Goal: Task Accomplishment & Management: Manage account settings

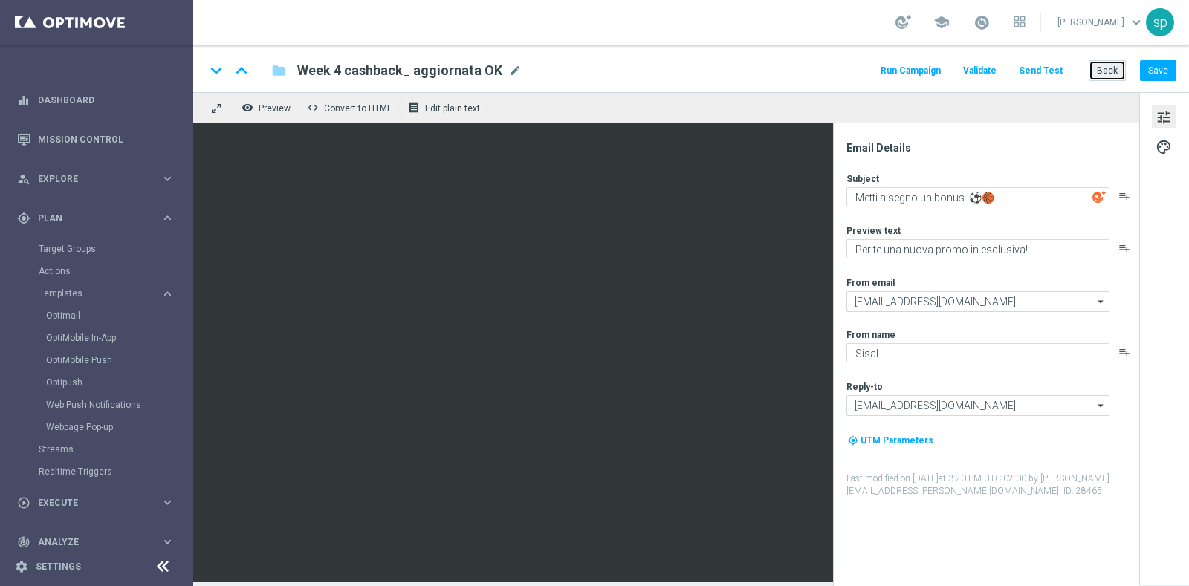
click at [1102, 61] on button "Back" at bounding box center [1106, 70] width 37 height 21
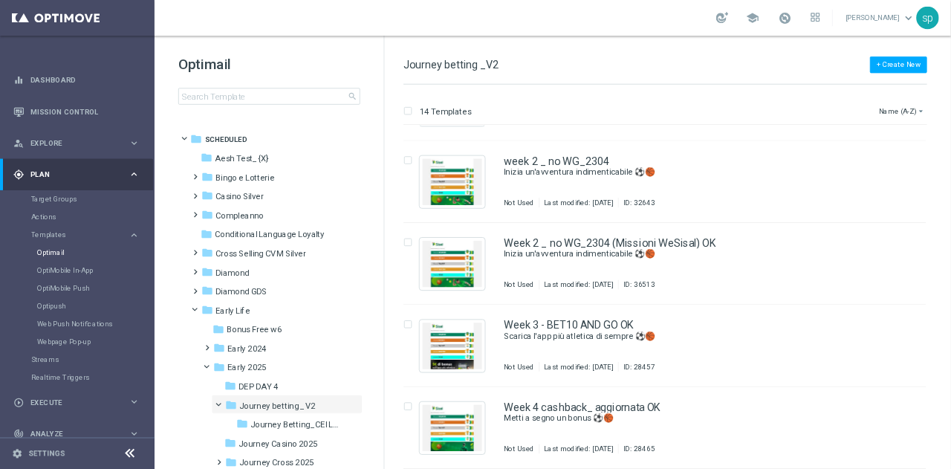
scroll to position [699, 0]
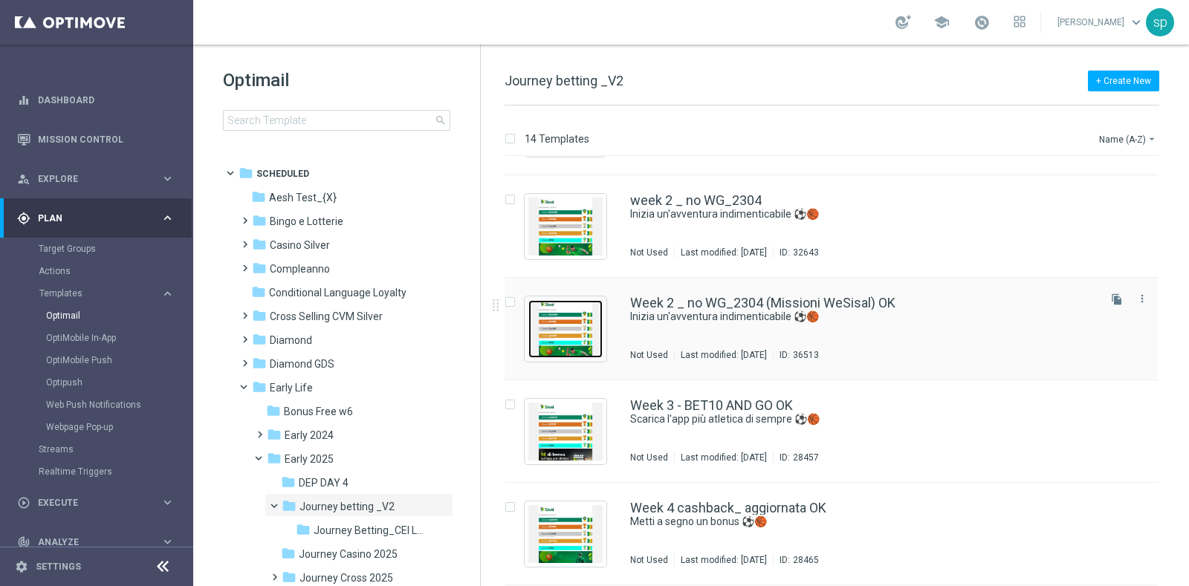
click at [576, 323] on img "Press SPACE to select this row." at bounding box center [565, 329] width 74 height 58
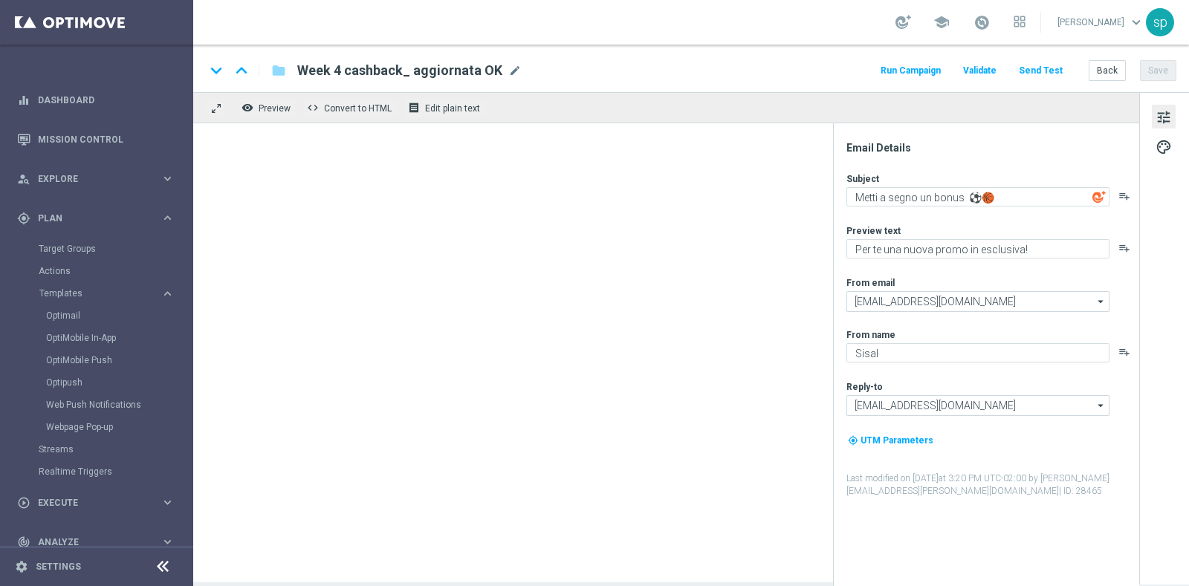
type textarea "Inizia un'avventura indimenticabile ⚽️🏀"
type textarea "Per [PERSON_NAME] a 15€ di bonus con una promo esclusiva"
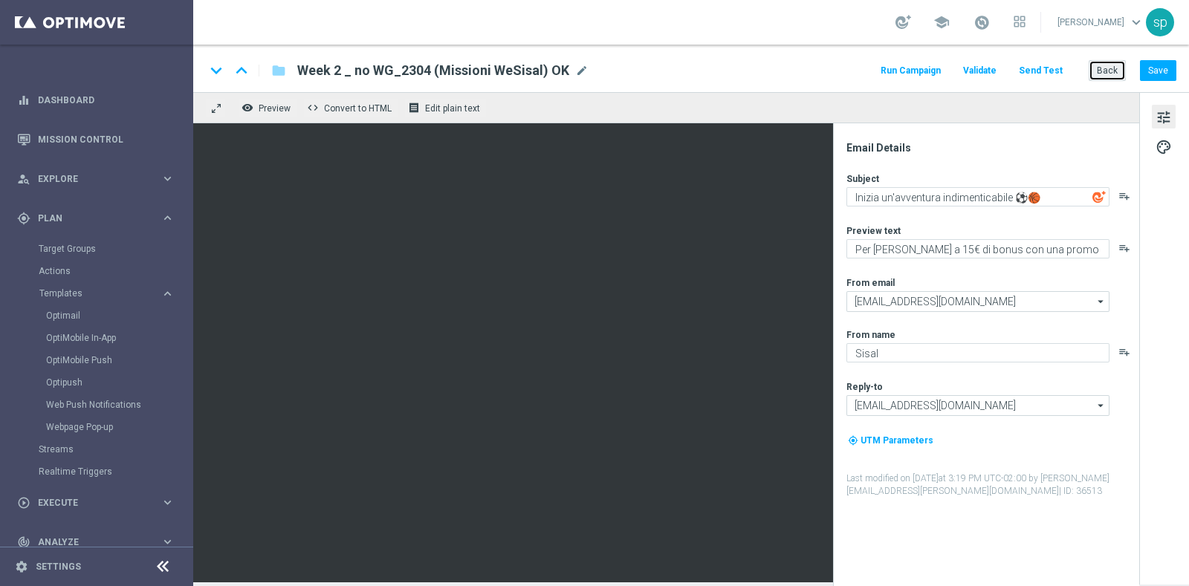
click at [1107, 68] on button "Back" at bounding box center [1106, 70] width 37 height 21
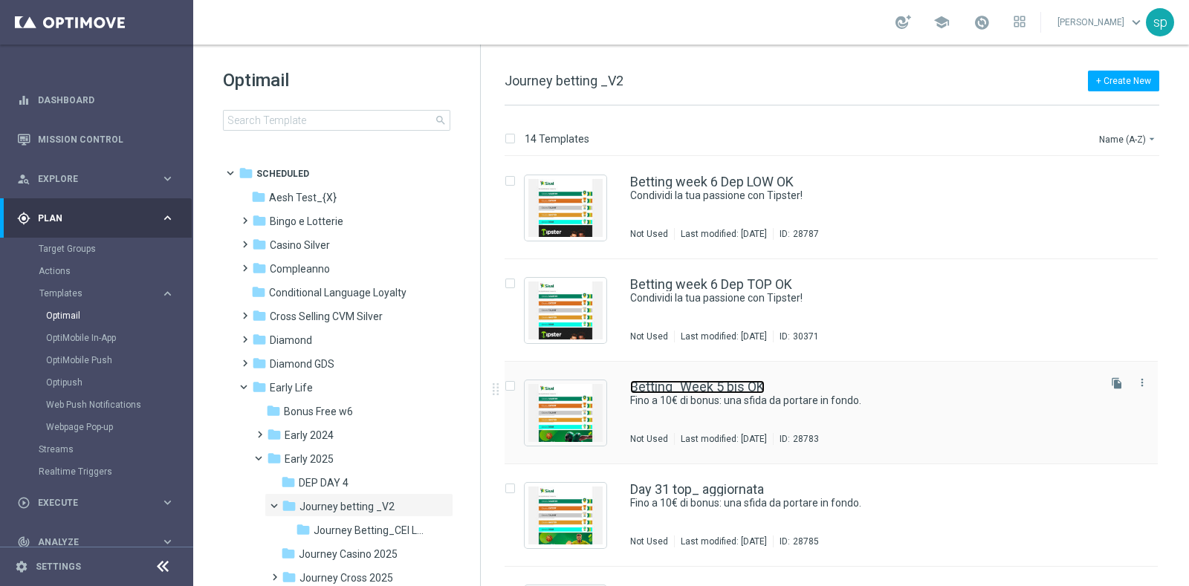
click at [720, 384] on link "Betting_Week 5 bis OK" at bounding box center [697, 386] width 134 height 13
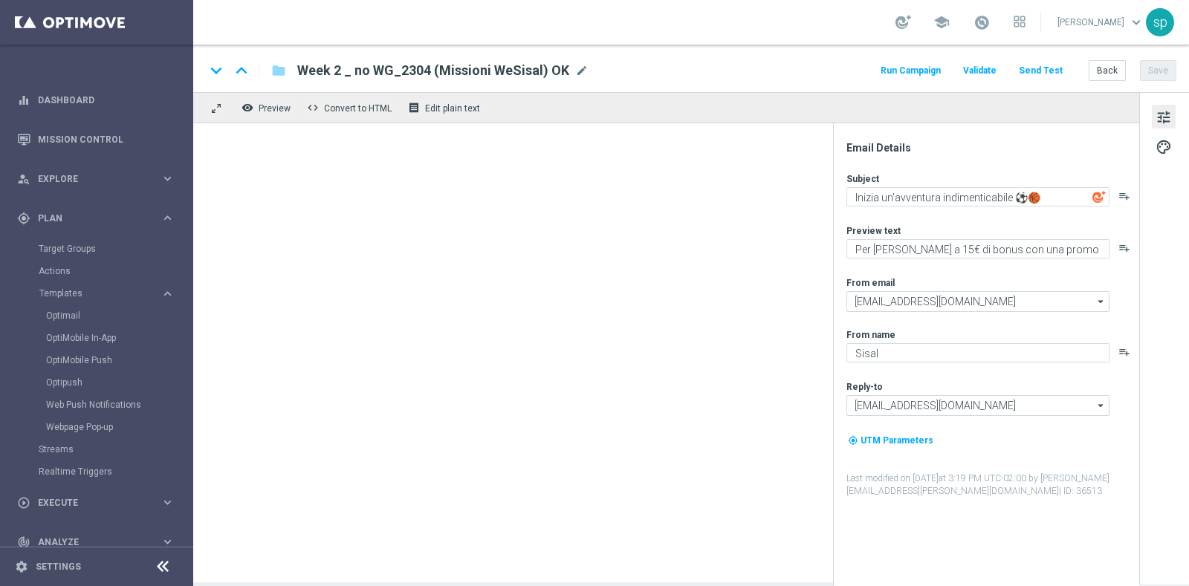
type textarea "Fino a 10€ di bonus: una sfida da portare in fondo."
type textarea "Per te una nuova promo in esclusiva!"
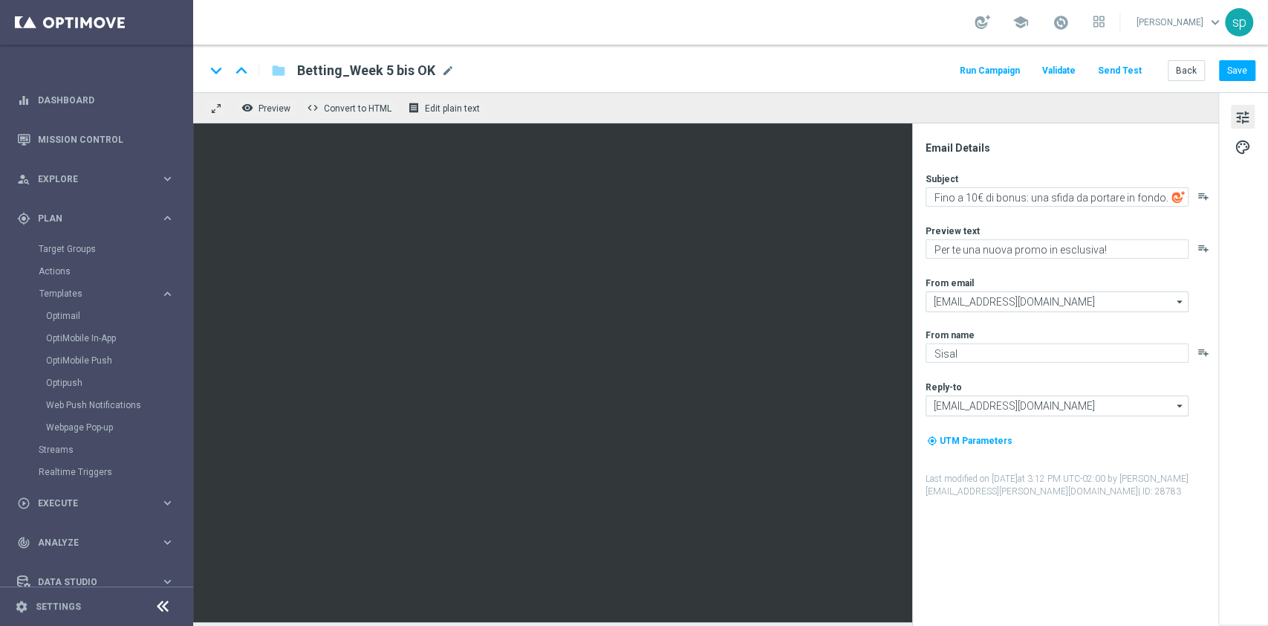
drag, startPoint x: 909, startPoint y: 282, endPoint x: 912, endPoint y: 227, distance: 55.0
click at [912, 227] on div "Email Details Subject Fino a 10€ di bonus: una sfida da portare in fondo. playl…" at bounding box center [1065, 374] width 306 height 502
